Goal: Task Accomplishment & Management: Use online tool/utility

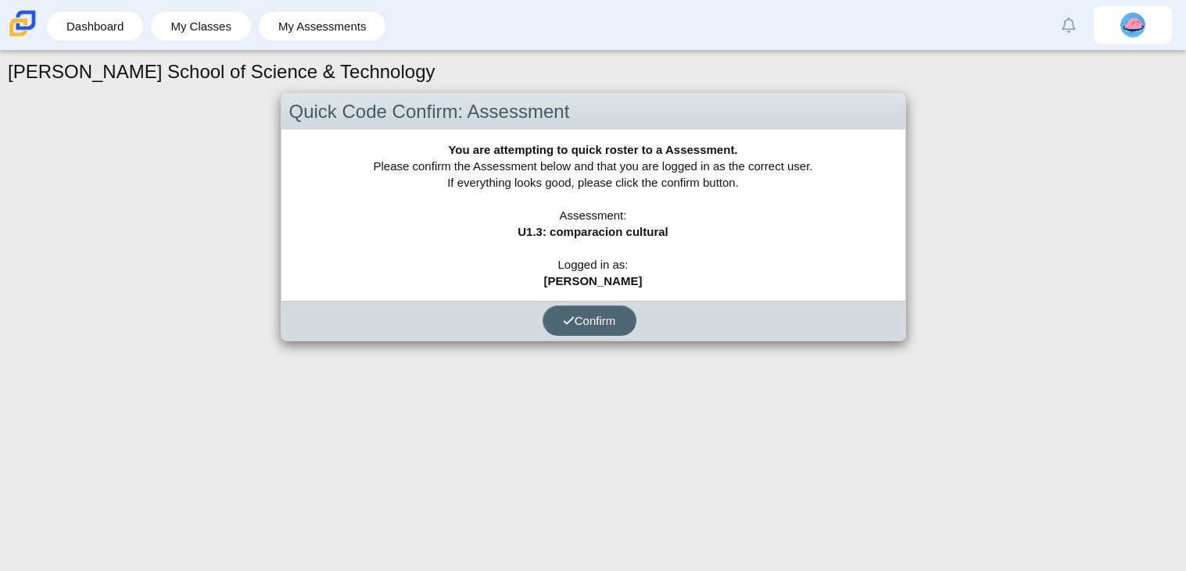
click at [593, 311] on button "Confirm" at bounding box center [589, 321] width 94 height 30
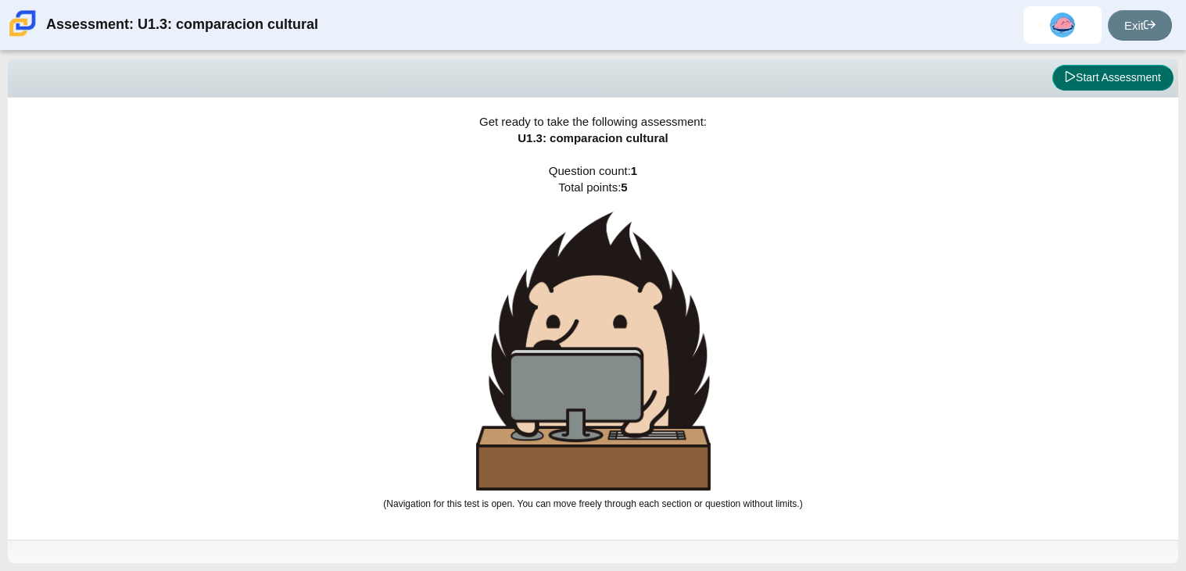
click at [1097, 75] on button "Start Assessment" at bounding box center [1112, 78] width 121 height 27
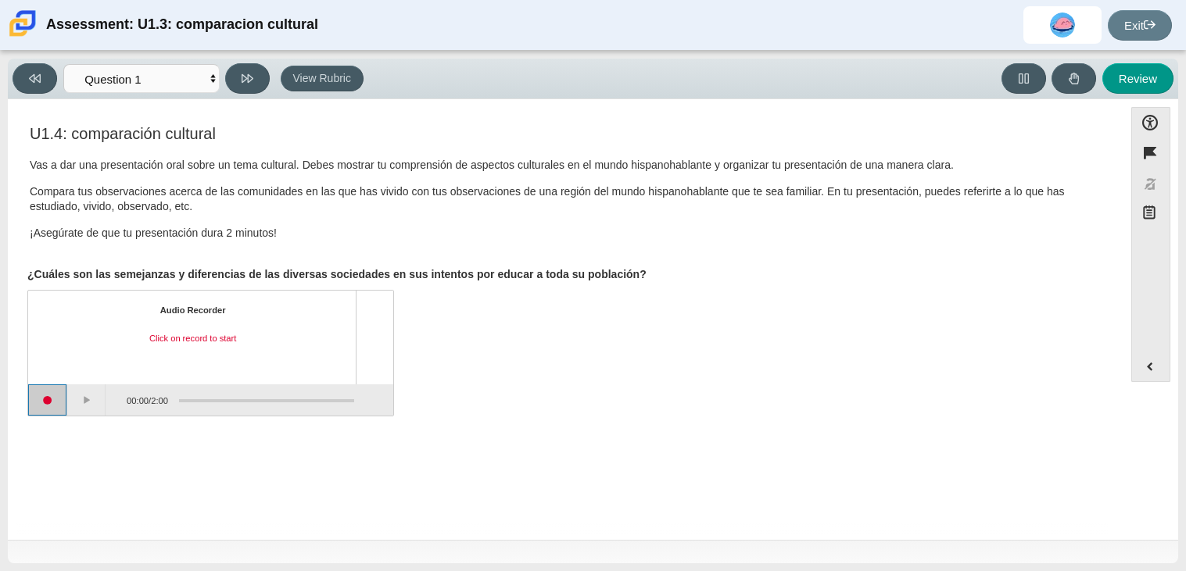
click at [37, 398] on button "Start recording" at bounding box center [47, 400] width 39 height 31
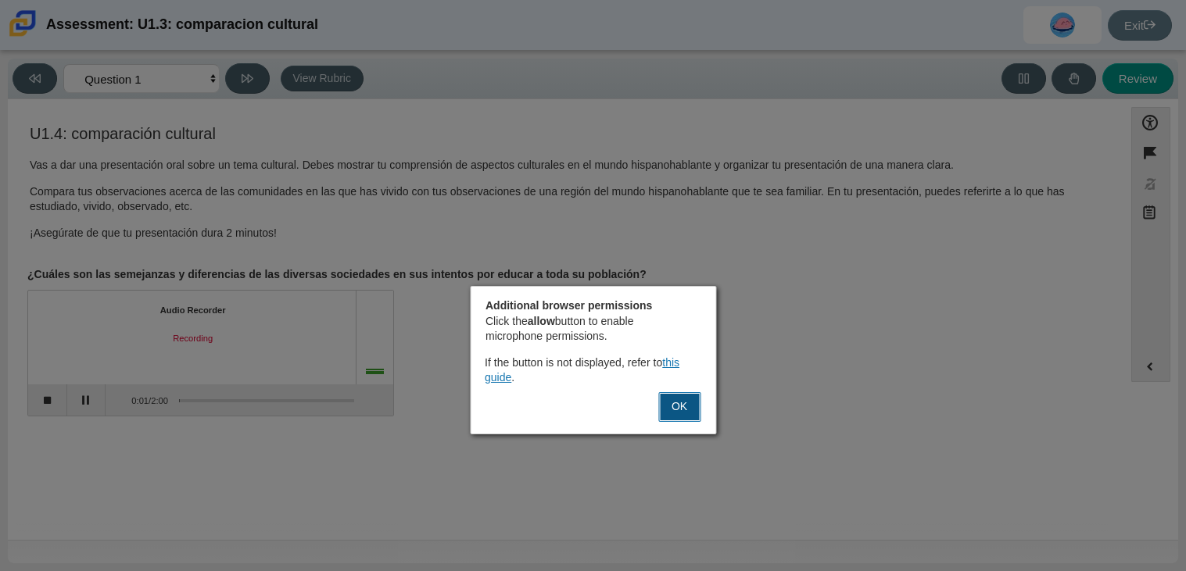
click at [669, 394] on button "OK" at bounding box center [679, 407] width 42 height 30
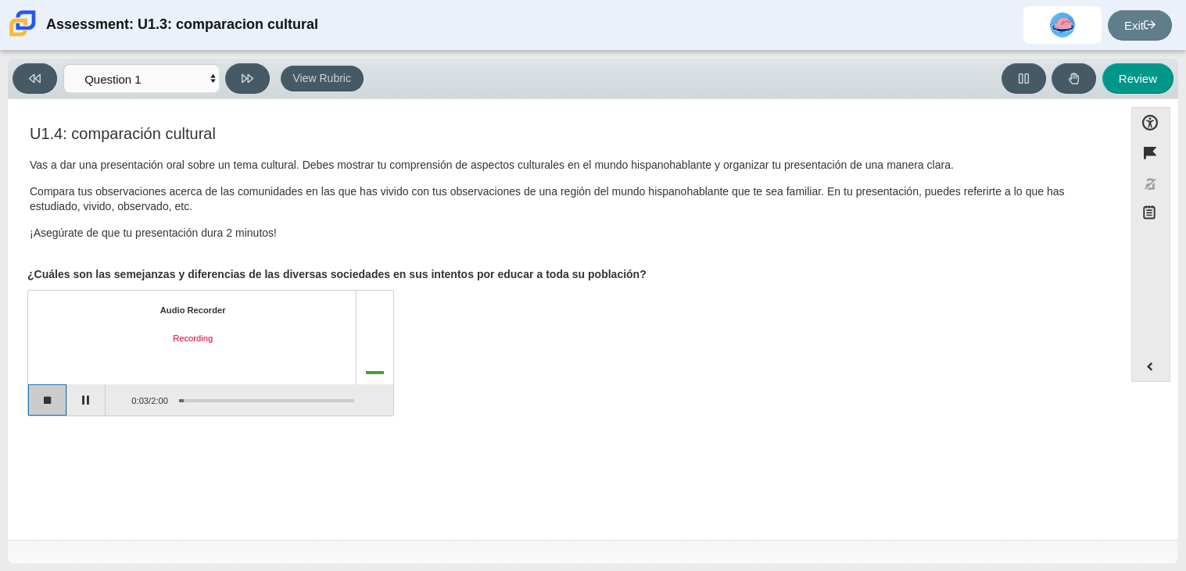
click at [55, 396] on button "Stop recording" at bounding box center [47, 400] width 39 height 31
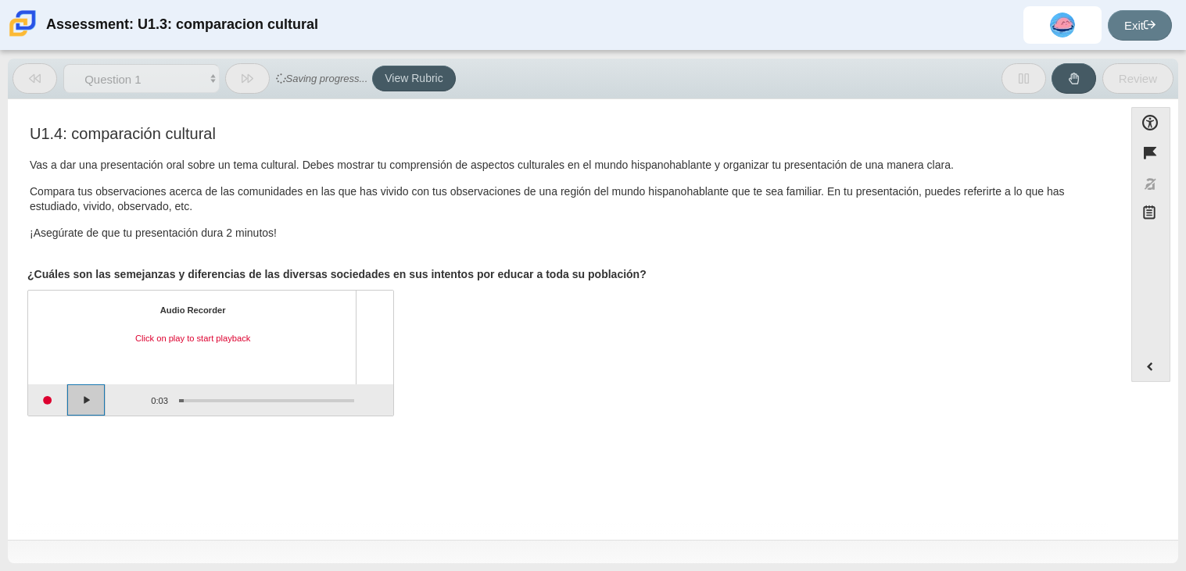
click at [91, 398] on button "Play" at bounding box center [86, 400] width 39 height 31
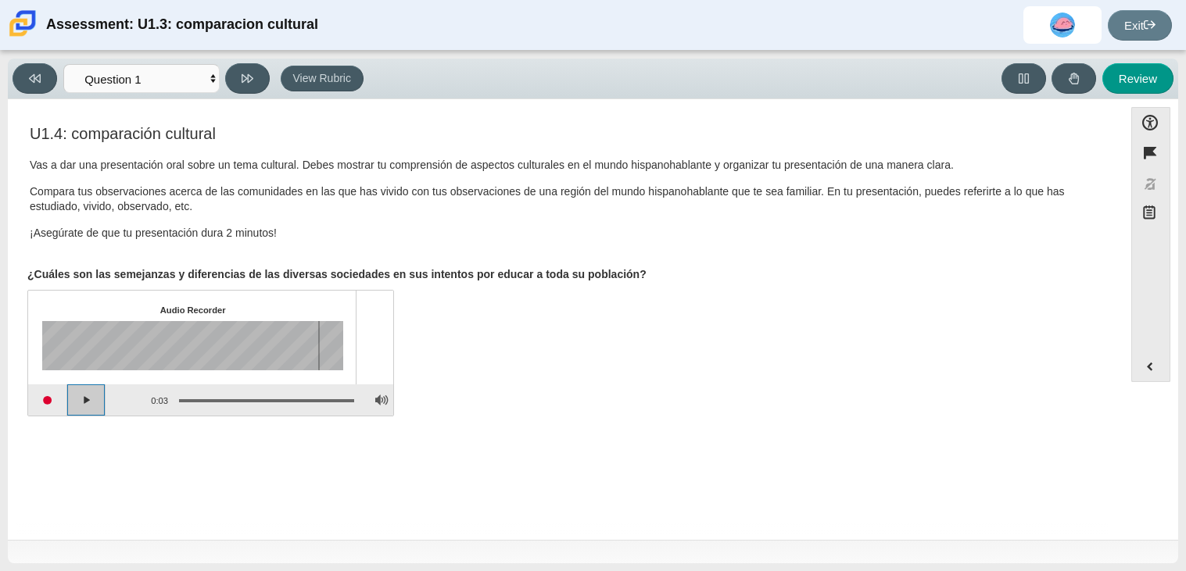
click at [91, 398] on button "Play" at bounding box center [86, 400] width 39 height 31
click at [45, 399] on button "Start recording" at bounding box center [47, 400] width 39 height 31
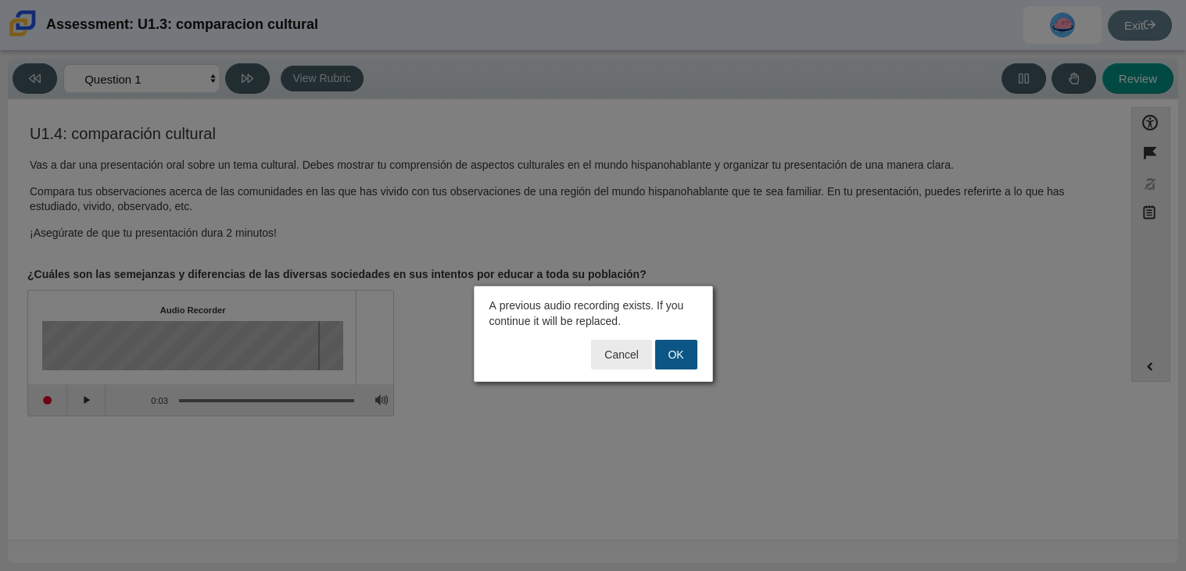
click at [686, 355] on button "OK" at bounding box center [676, 355] width 42 height 30
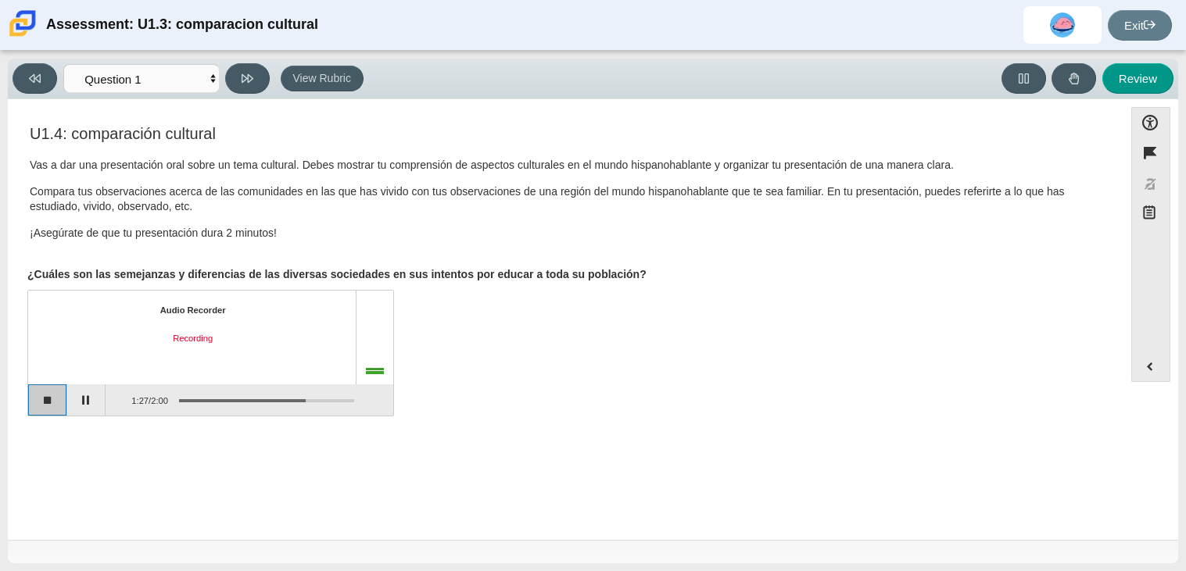
click at [55, 394] on button "Stop recording" at bounding box center [47, 400] width 39 height 31
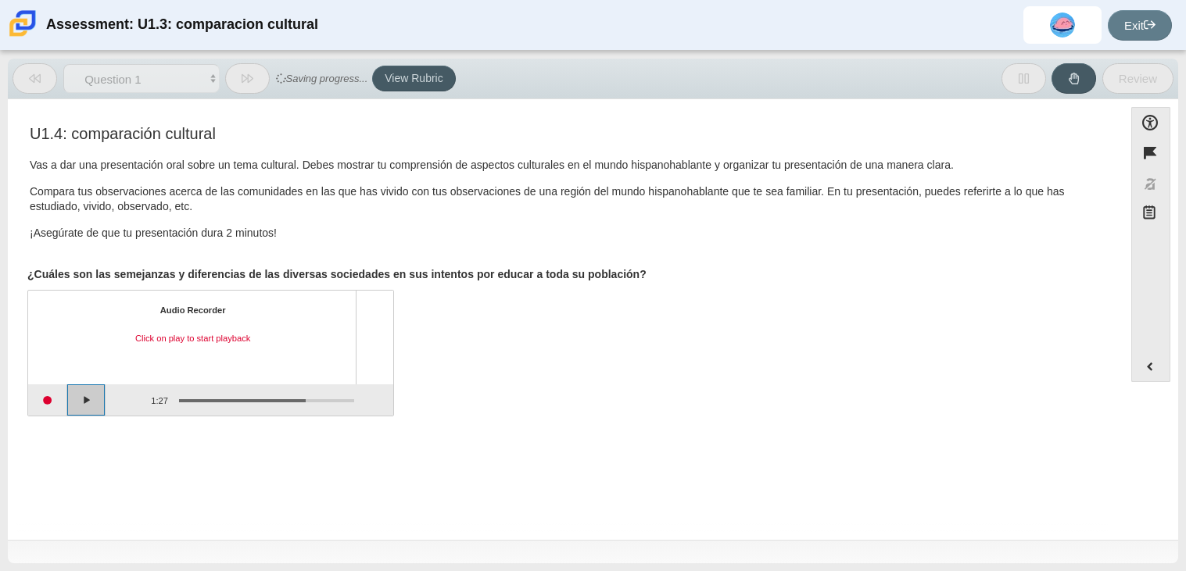
click at [77, 396] on button "Play" at bounding box center [86, 400] width 39 height 31
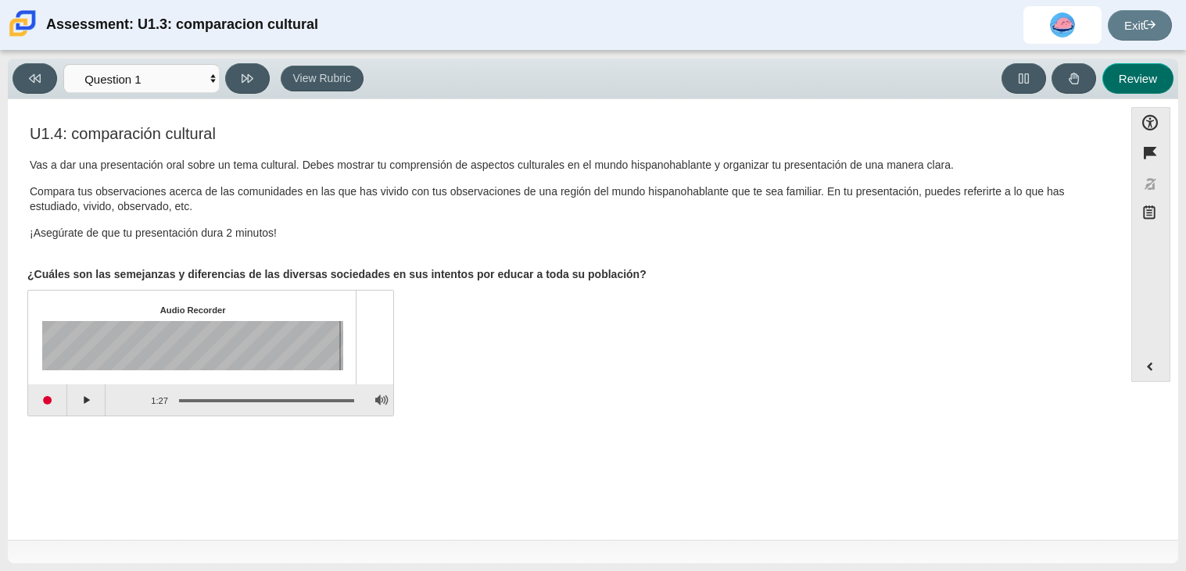
click at [1146, 77] on button "Review" at bounding box center [1137, 78] width 71 height 30
select select "review"
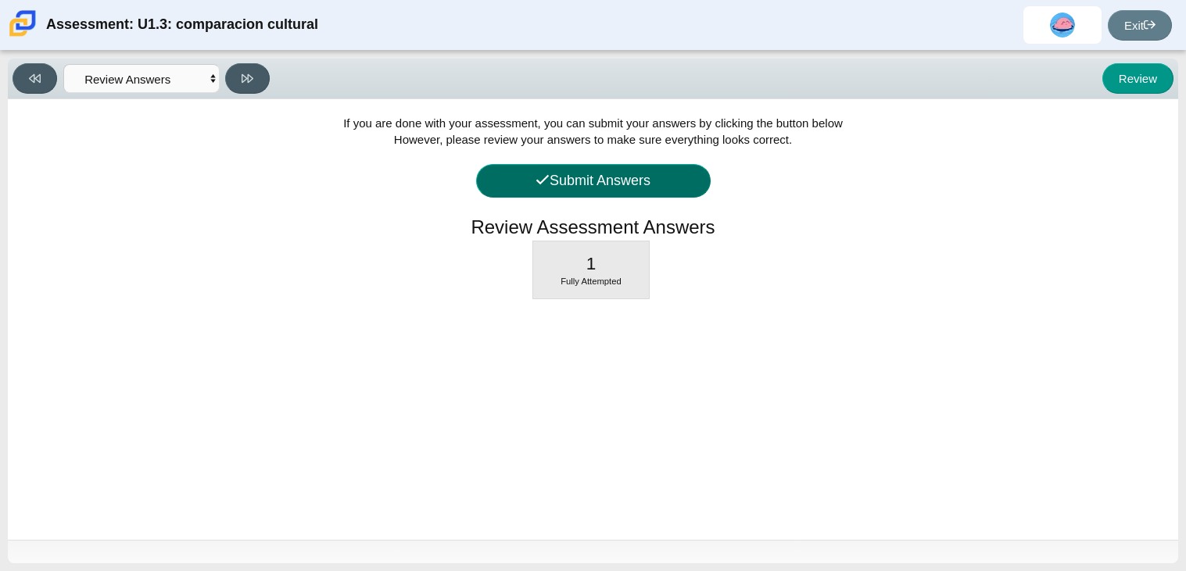
click at [615, 188] on button "Submit Answers" at bounding box center [593, 181] width 235 height 34
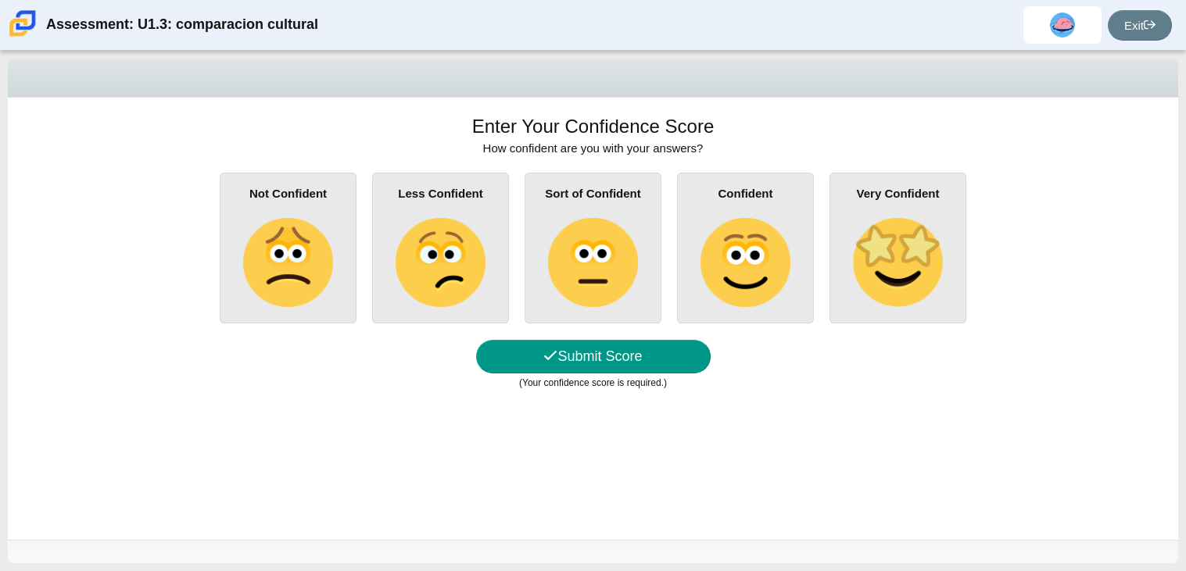
click at [390, 244] on div "Less Confident" at bounding box center [440, 248] width 137 height 151
click at [0, 0] on input "Less Confident" at bounding box center [0, 0] width 0 height 0
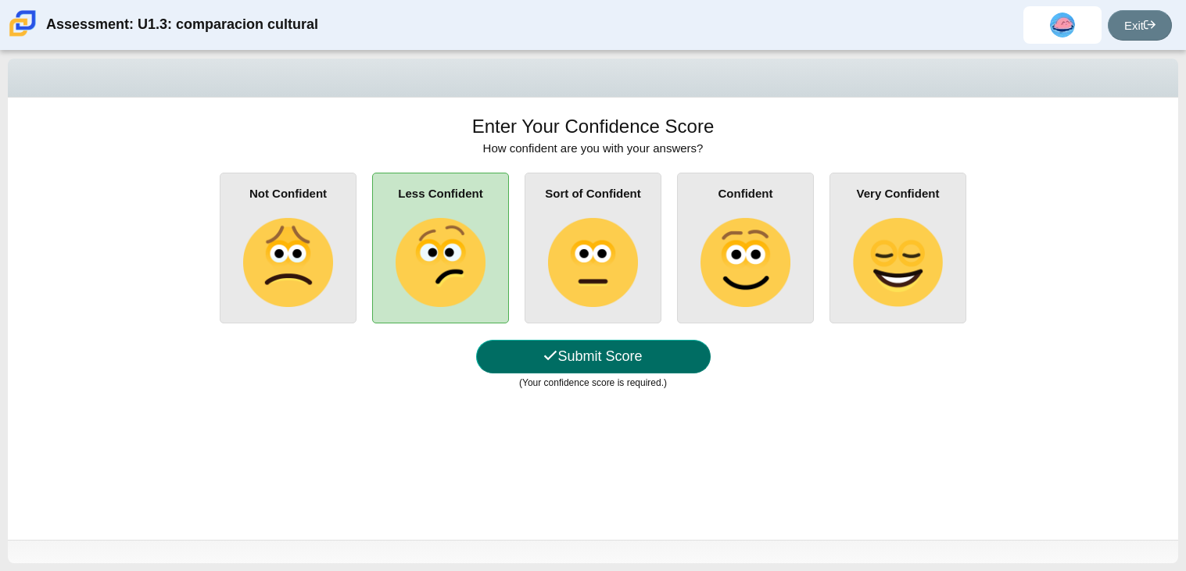
click at [560, 356] on button "Submit Score" at bounding box center [593, 357] width 235 height 34
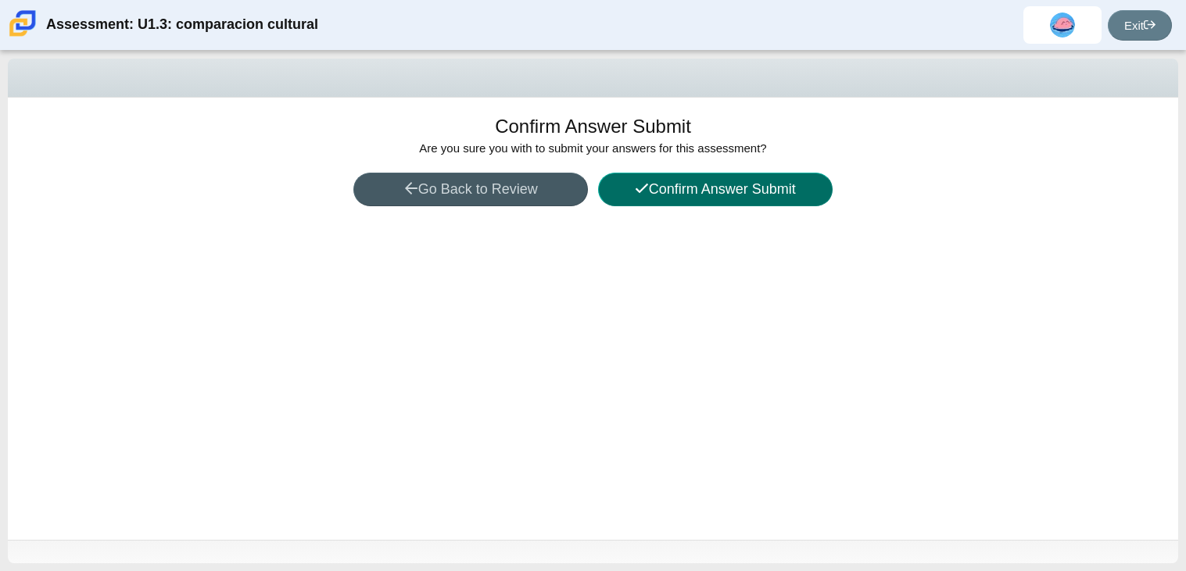
click at [713, 181] on button "Confirm Answer Submit" at bounding box center [715, 190] width 235 height 34
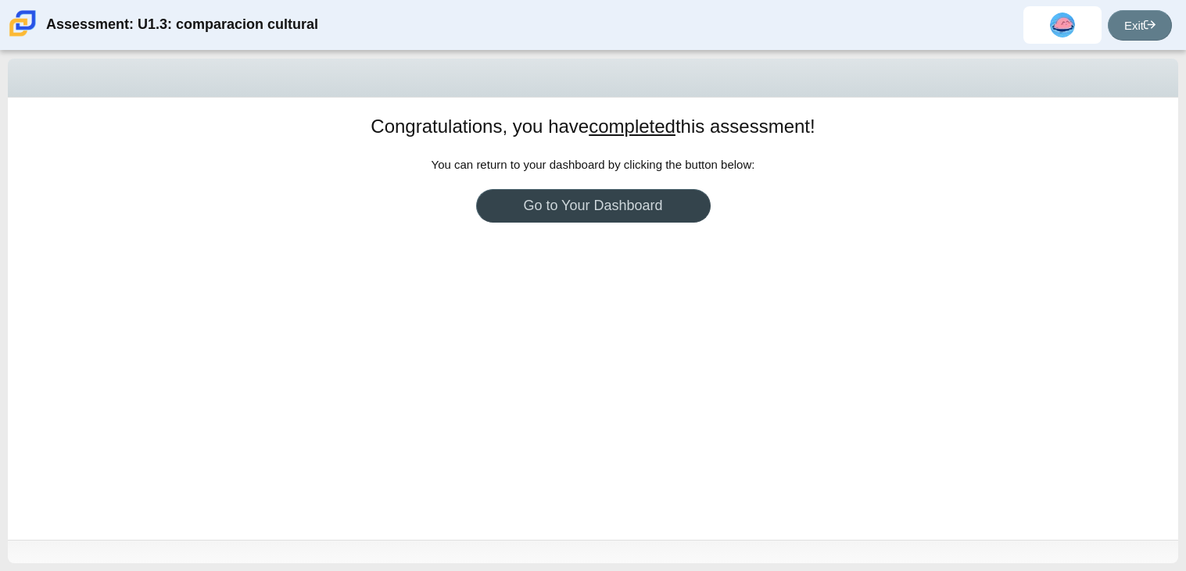
click at [597, 206] on link "Go to Your Dashboard" at bounding box center [593, 206] width 235 height 34
